Goal: Task Accomplishment & Management: Complete application form

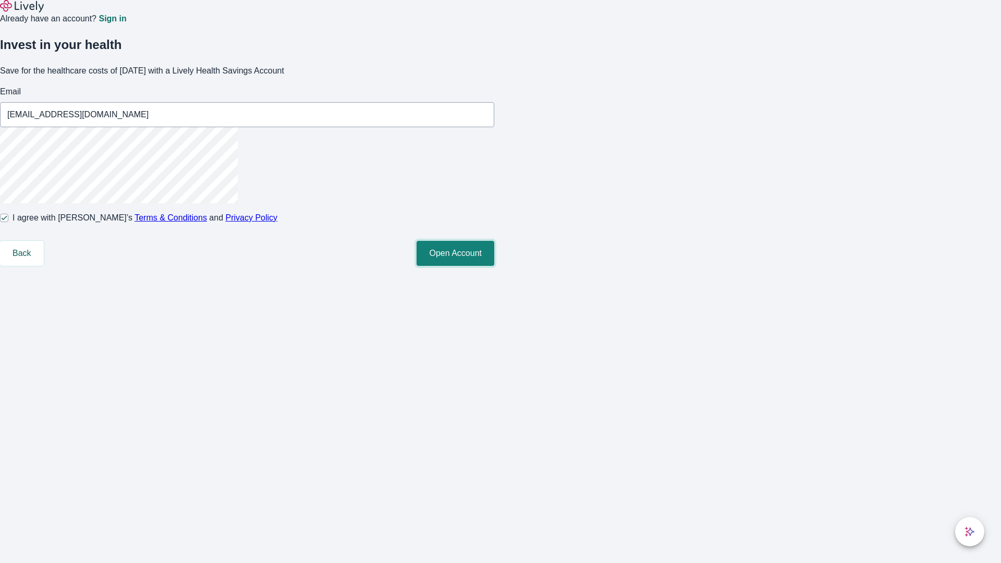
click at [494, 266] on button "Open Account" at bounding box center [456, 253] width 78 height 25
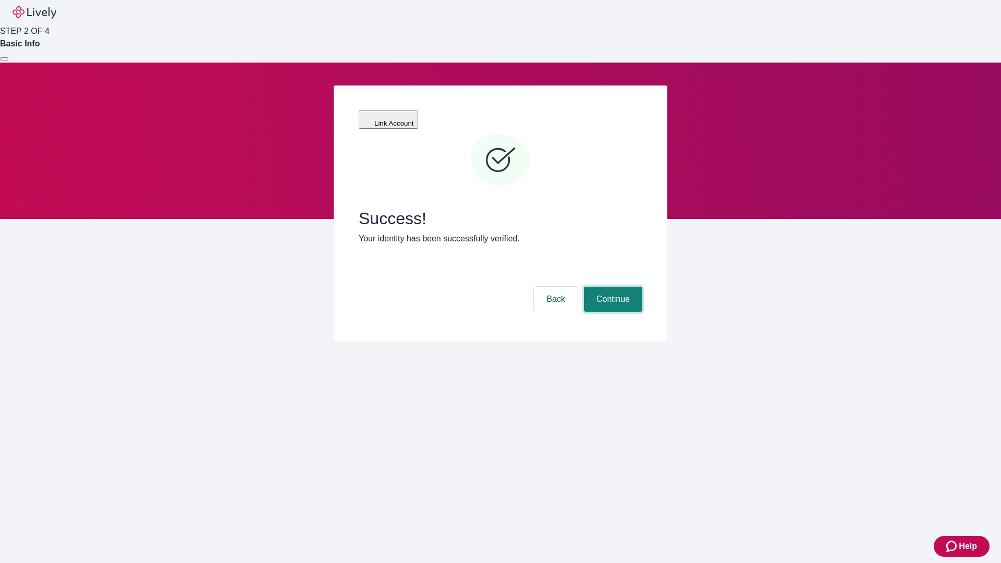
click at [612, 287] on button "Continue" at bounding box center [613, 299] width 58 height 25
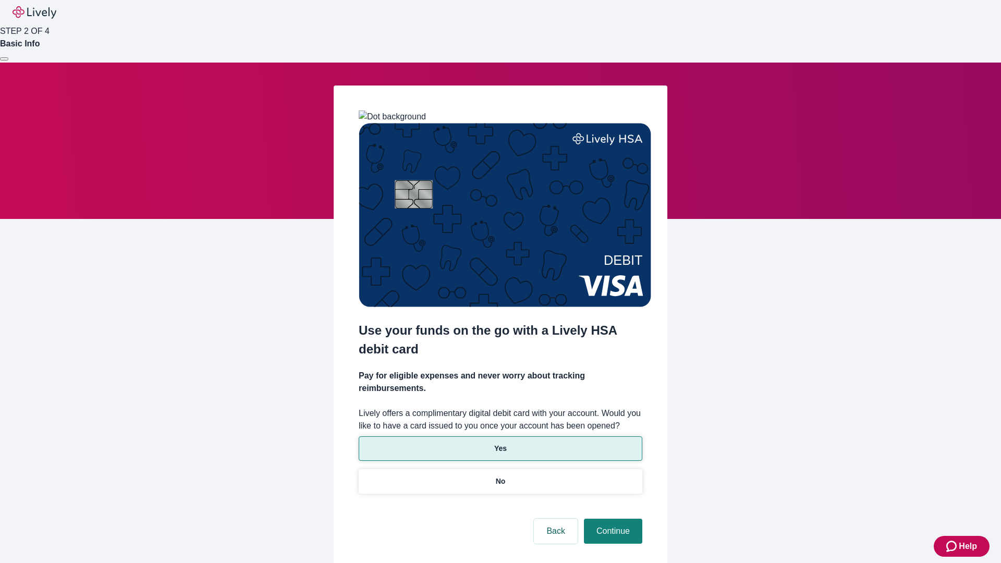
click at [500, 443] on p "Yes" at bounding box center [500, 448] width 13 height 11
click at [612, 519] on button "Continue" at bounding box center [613, 531] width 58 height 25
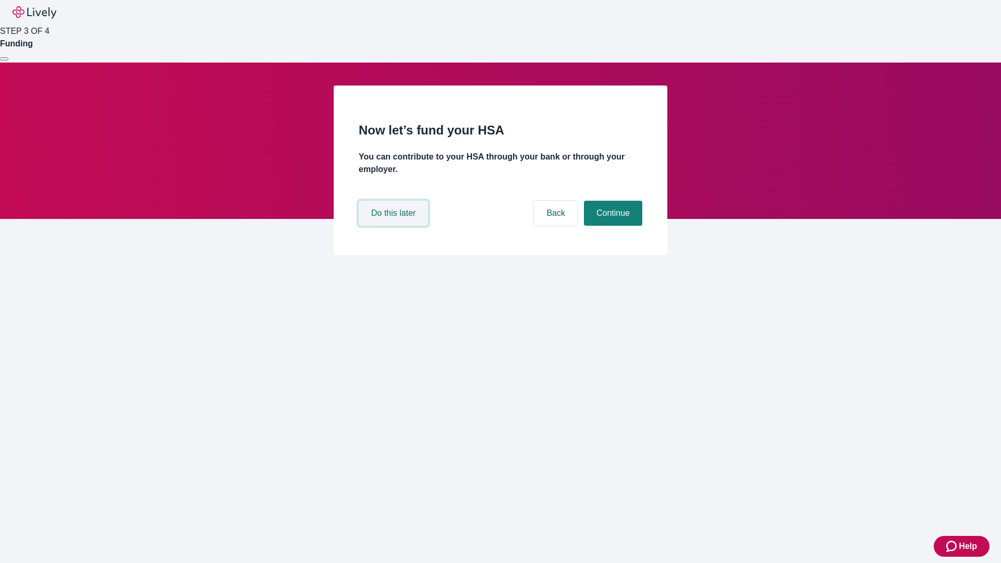
click at [395, 226] on button "Do this later" at bounding box center [393, 213] width 69 height 25
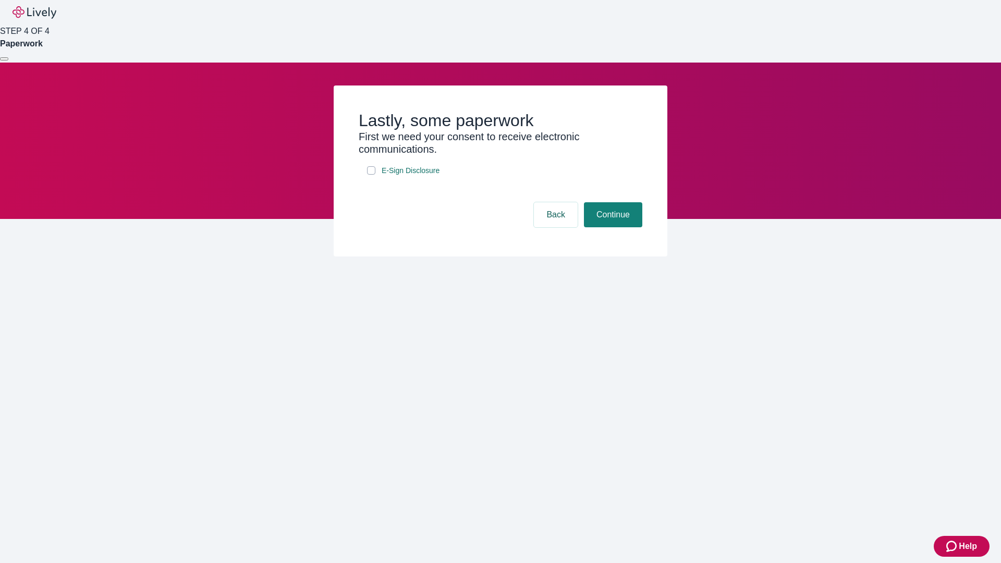
click at [371, 175] on input "E-Sign Disclosure" at bounding box center [371, 170] width 8 height 8
checkbox input "true"
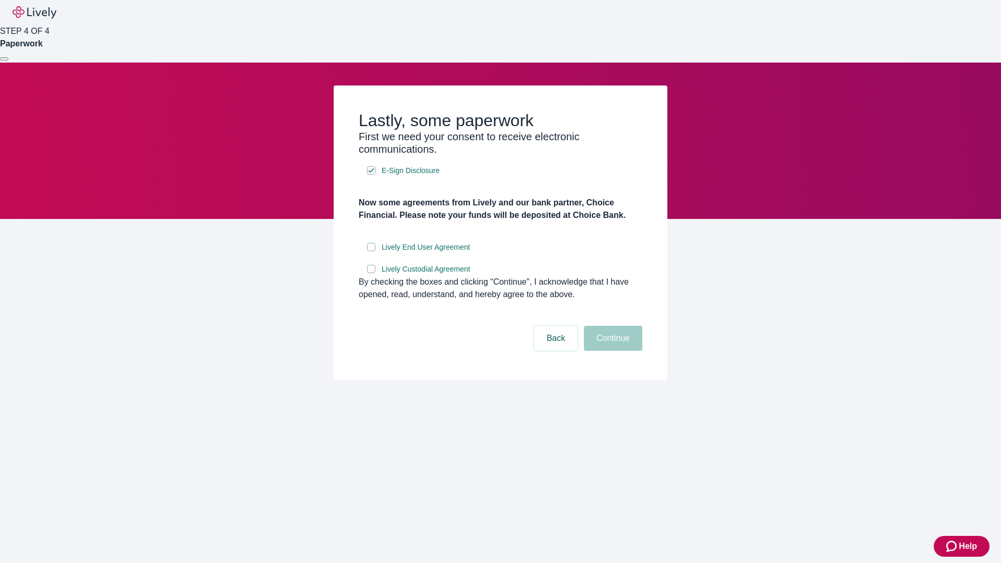
click at [371, 251] on input "Lively End User Agreement" at bounding box center [371, 247] width 8 height 8
checkbox input "true"
click at [371, 273] on input "Lively Custodial Agreement" at bounding box center [371, 269] width 8 height 8
checkbox input "true"
click at [612, 351] on button "Continue" at bounding box center [613, 338] width 58 height 25
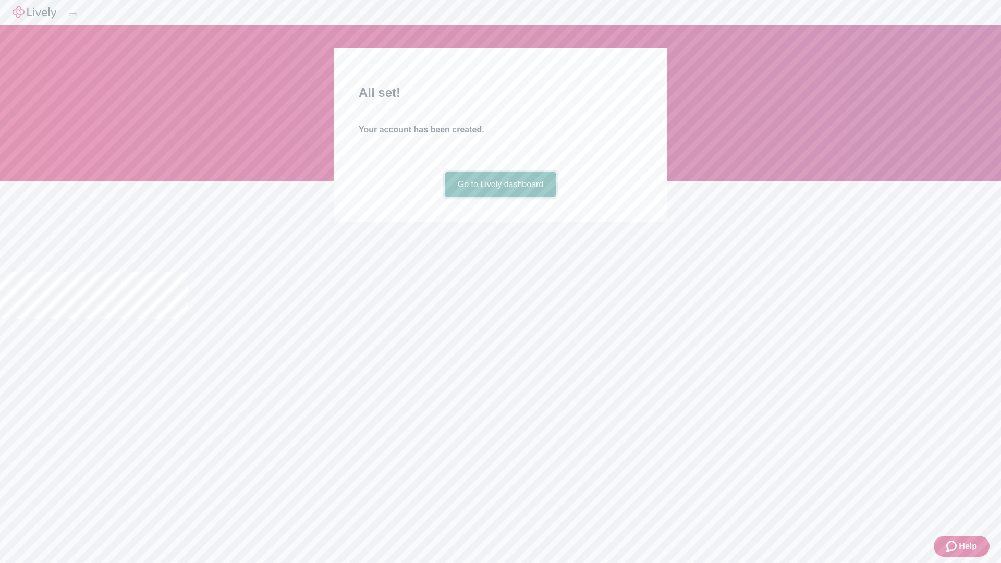
click at [500, 197] on link "Go to Lively dashboard" at bounding box center [500, 184] width 111 height 25
